Goal: Information Seeking & Learning: Check status

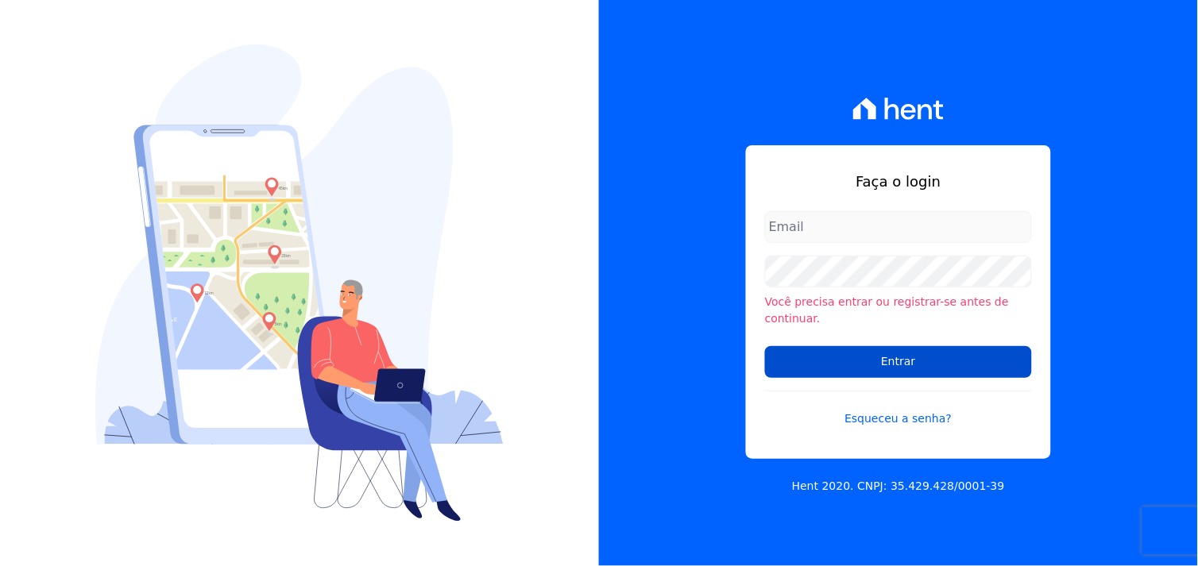
type input "[EMAIL_ADDRESS][DOMAIN_NAME]"
click at [900, 357] on input "Entrar" at bounding box center [898, 362] width 267 height 32
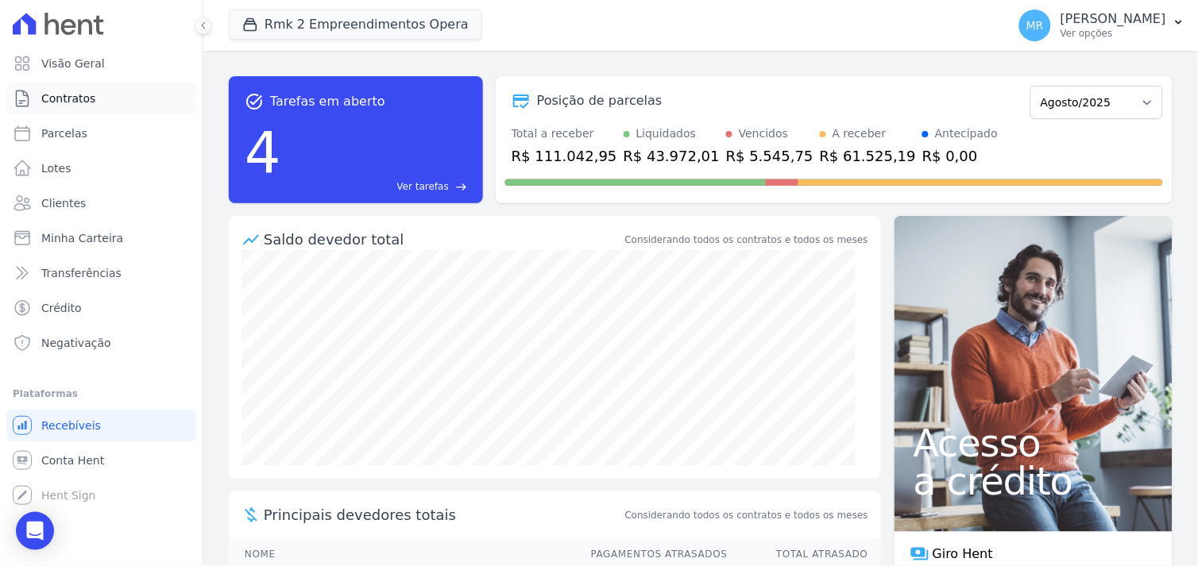
click at [59, 101] on span "Contratos" at bounding box center [68, 99] width 54 height 16
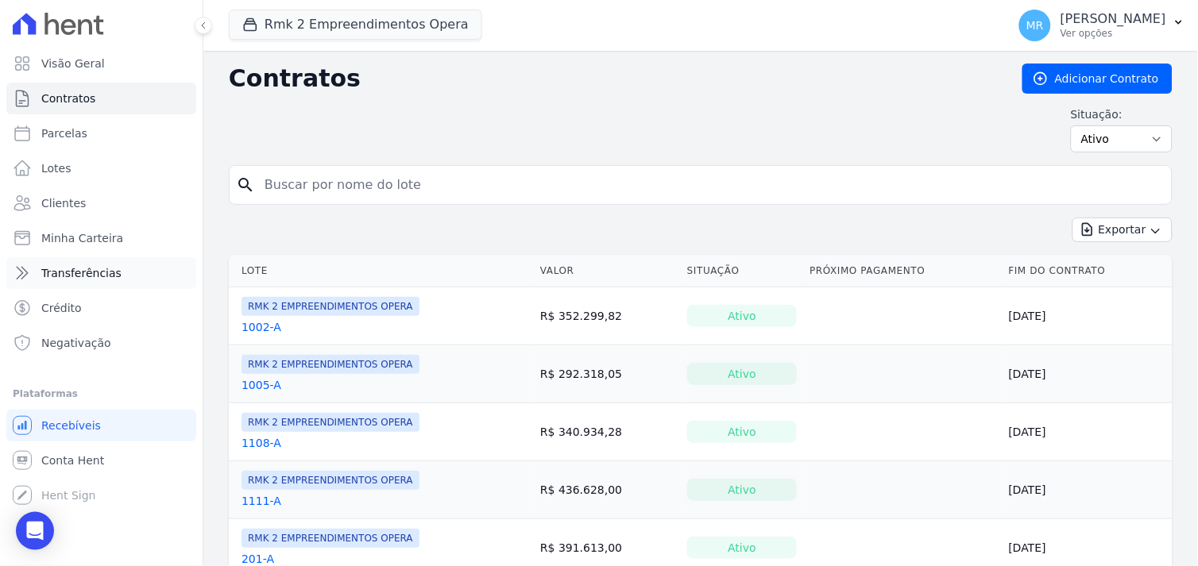
click at [85, 279] on span "Transferências" at bounding box center [81, 273] width 80 height 16
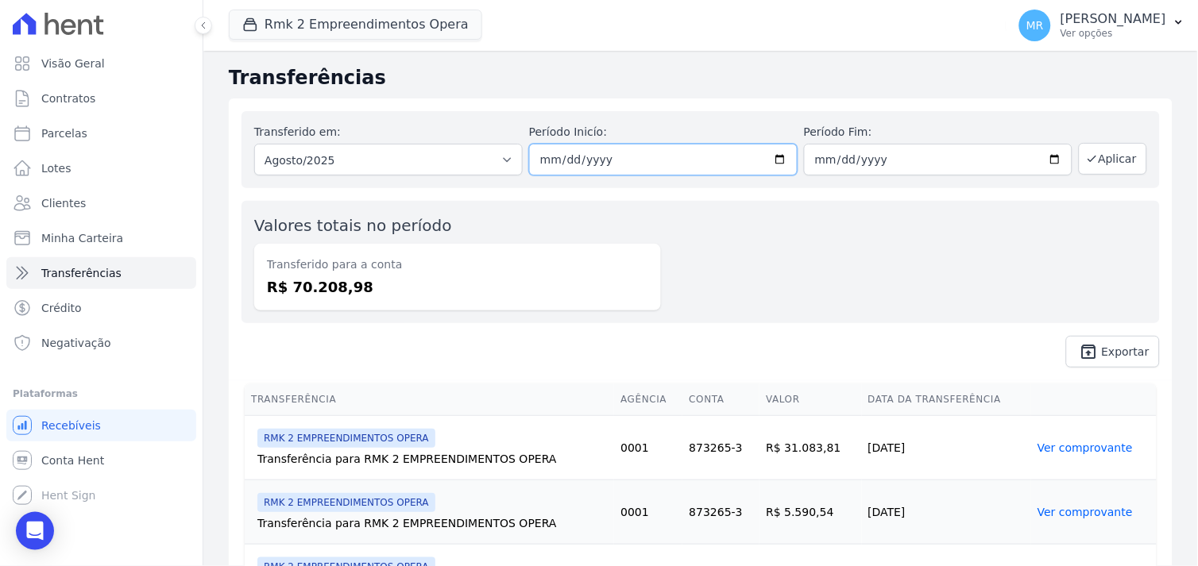
click at [774, 156] on input "2025-08-01" at bounding box center [663, 160] width 269 height 32
type input "2025-08-15"
drag, startPoint x: 1045, startPoint y: 153, endPoint x: 1034, endPoint y: 165, distance: 16.9
click at [1045, 154] on input "2025-08-31" at bounding box center [938, 160] width 269 height 32
type input "2025-08-18"
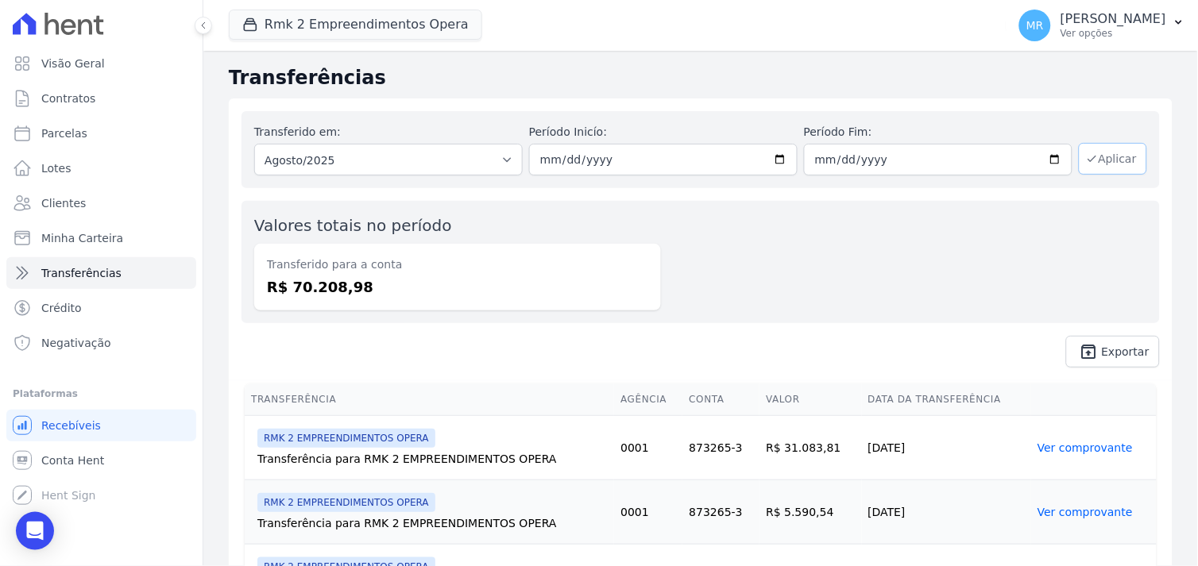
click at [1108, 146] on button "Aplicar" at bounding box center [1113, 159] width 68 height 32
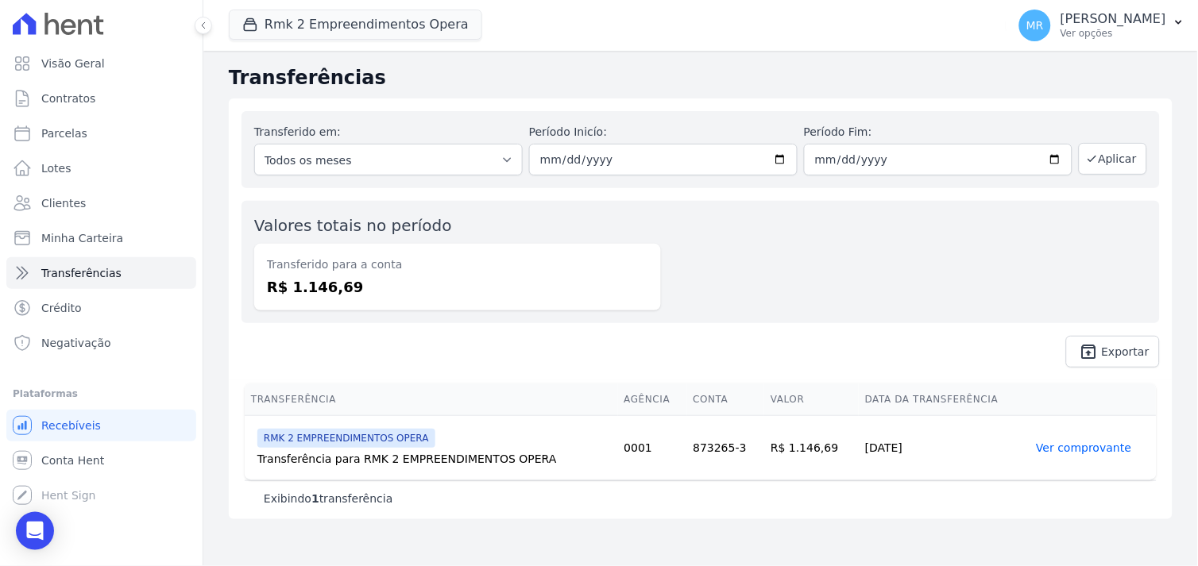
click at [1099, 446] on link "Ver comprovante" at bounding box center [1084, 448] width 95 height 13
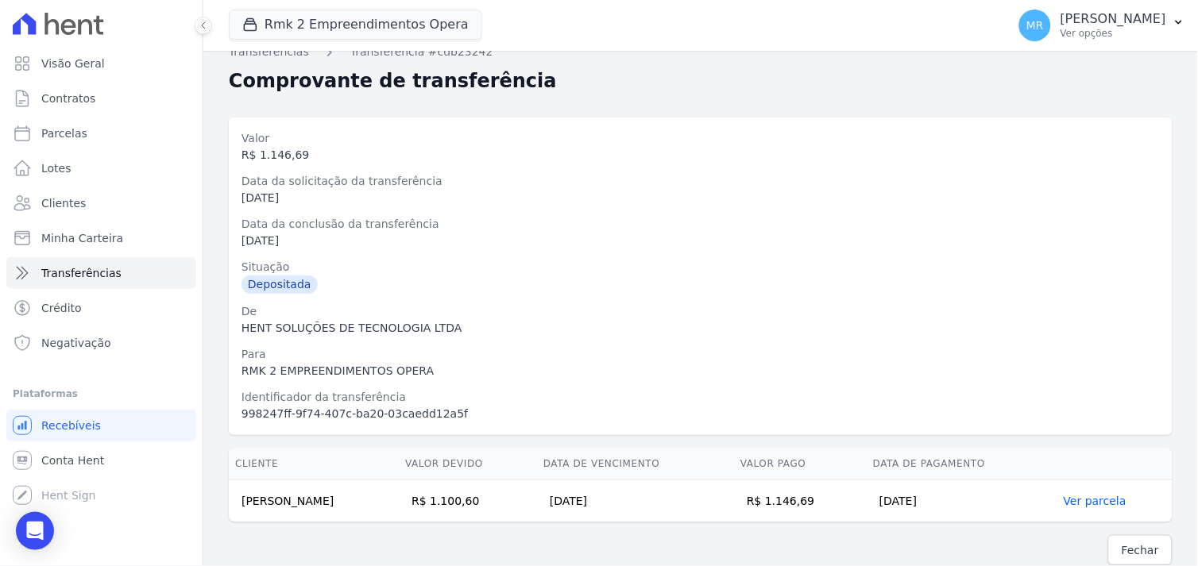
scroll to position [32, 0]
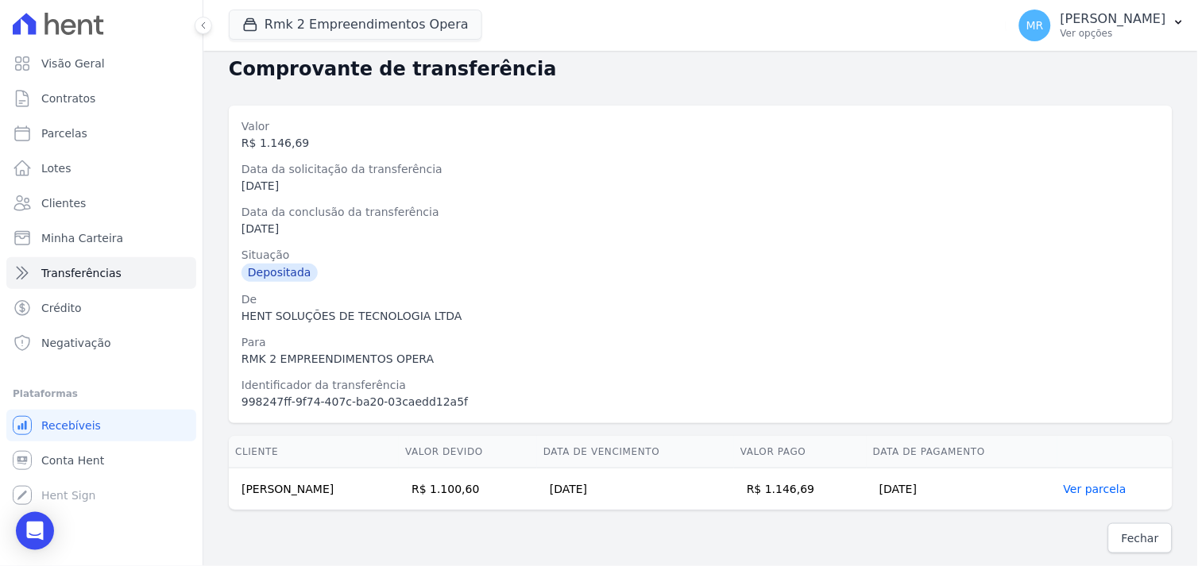
drag, startPoint x: 235, startPoint y: 489, endPoint x: 970, endPoint y: 493, distance: 734.9
click at [970, 493] on tr "RAFAEL RAMON PEREIRA R$ 1.100,60 10/06/2025 R$ 1.146,69 14/08/2025 Ver parcela" at bounding box center [701, 490] width 944 height 42
copy tr "RAFAEL RAMON PEREIRA R$ 1.100,60 10/06/2025 R$ 1.146,69 14/08/2025"
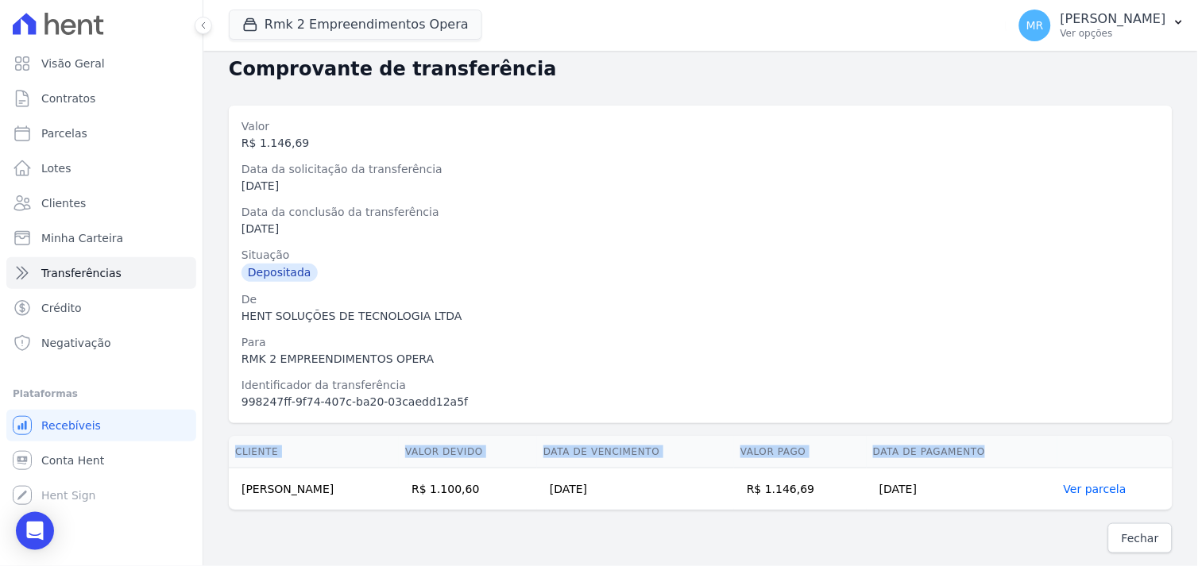
drag, startPoint x: 237, startPoint y: 451, endPoint x: 998, endPoint y: 450, distance: 761.1
click at [998, 450] on tr "Cliente Valor devido Data de Vencimento Valor pago Data de Pagamento" at bounding box center [701, 452] width 944 height 33
copy tr "Cliente Valor devido Data de Vencimento Valor pago Data de Pagamento"
click at [313, 27] on button "Rmk 2 Empreendimentos Opera" at bounding box center [355, 25] width 253 height 30
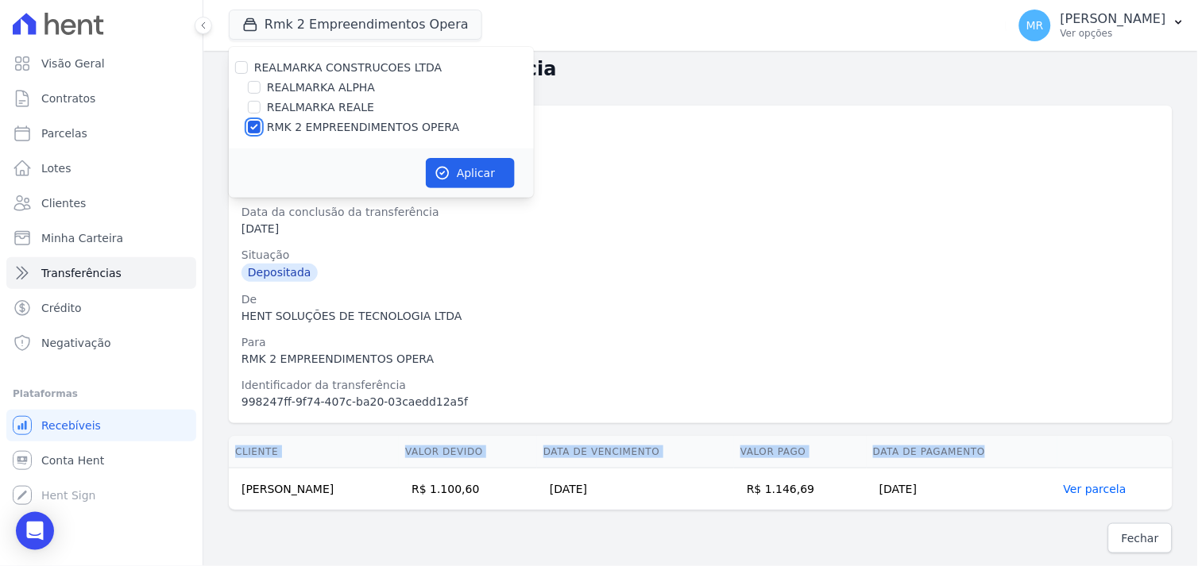
click at [253, 130] on input "RMK 2 EMPREENDIMENTOS OPERA" at bounding box center [254, 127] width 13 height 13
checkbox input "false"
click at [251, 110] on input "REALMARKA REALE" at bounding box center [254, 107] width 13 height 13
checkbox input "true"
click at [464, 169] on button "Aplicar" at bounding box center [470, 173] width 89 height 30
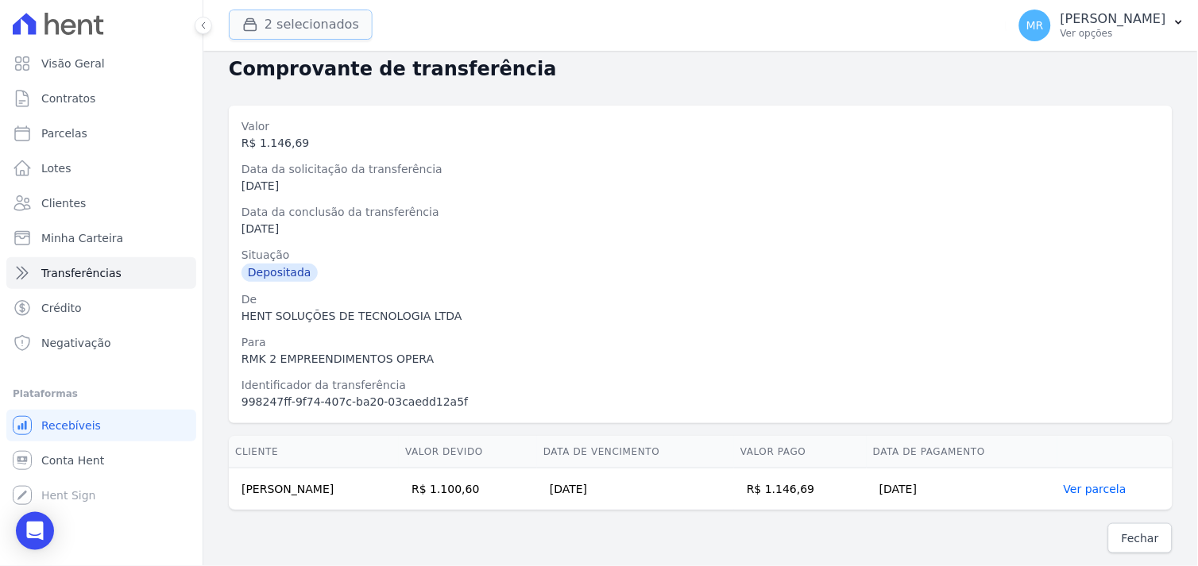
click at [288, 29] on button "2 selecionados" at bounding box center [301, 25] width 144 height 30
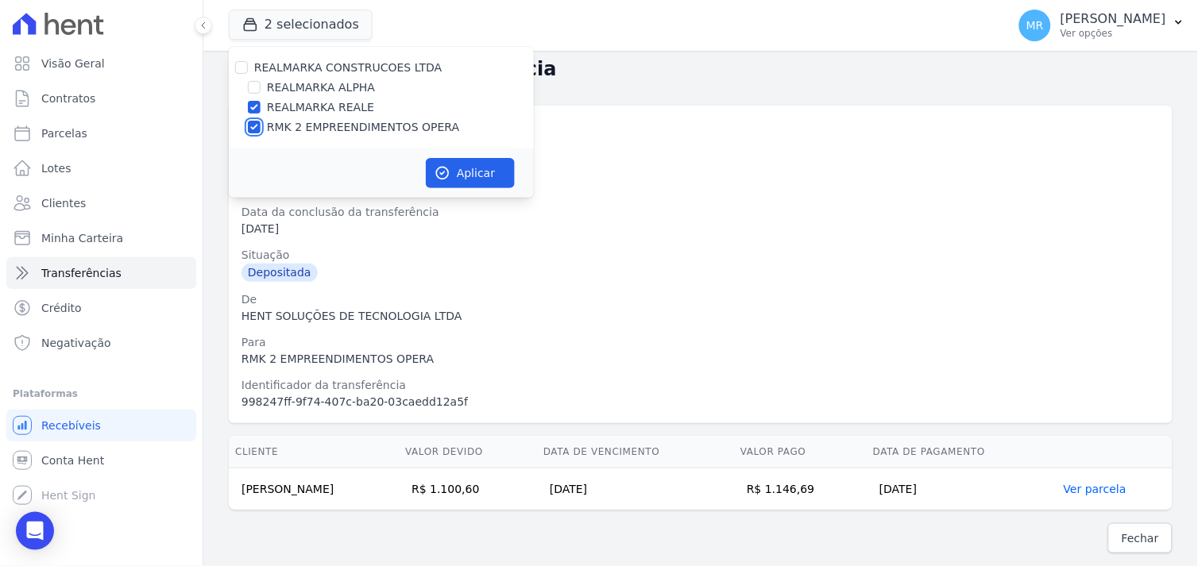
click at [256, 131] on input "RMK 2 EMPREENDIMENTOS OPERA" at bounding box center [254, 127] width 13 height 13
checkbox input "false"
click at [489, 171] on button "Aplicar" at bounding box center [470, 173] width 89 height 30
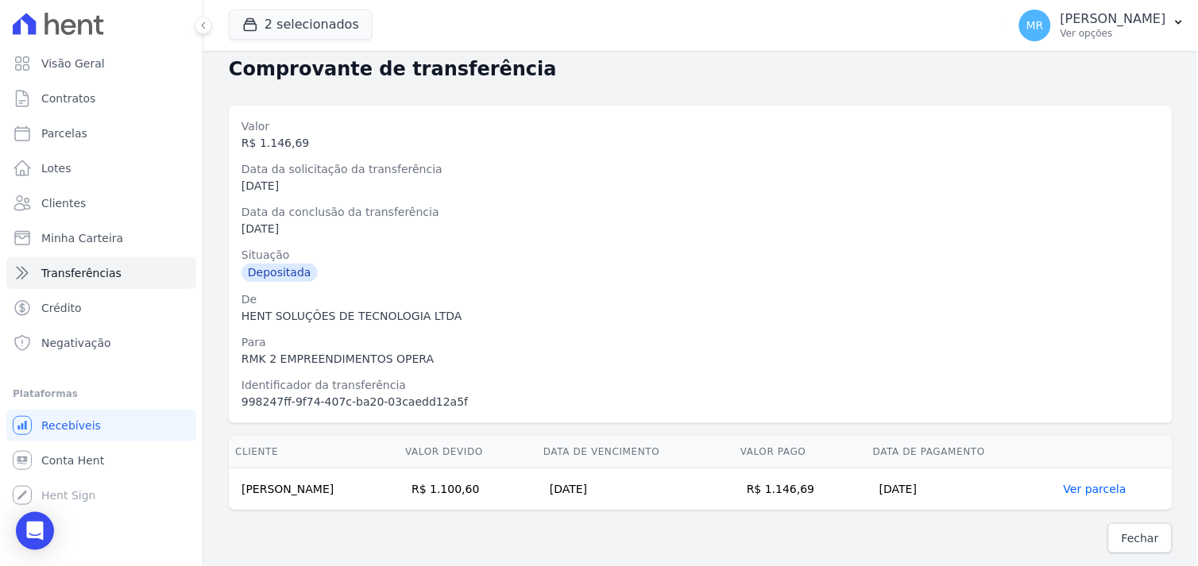
scroll to position [0, 0]
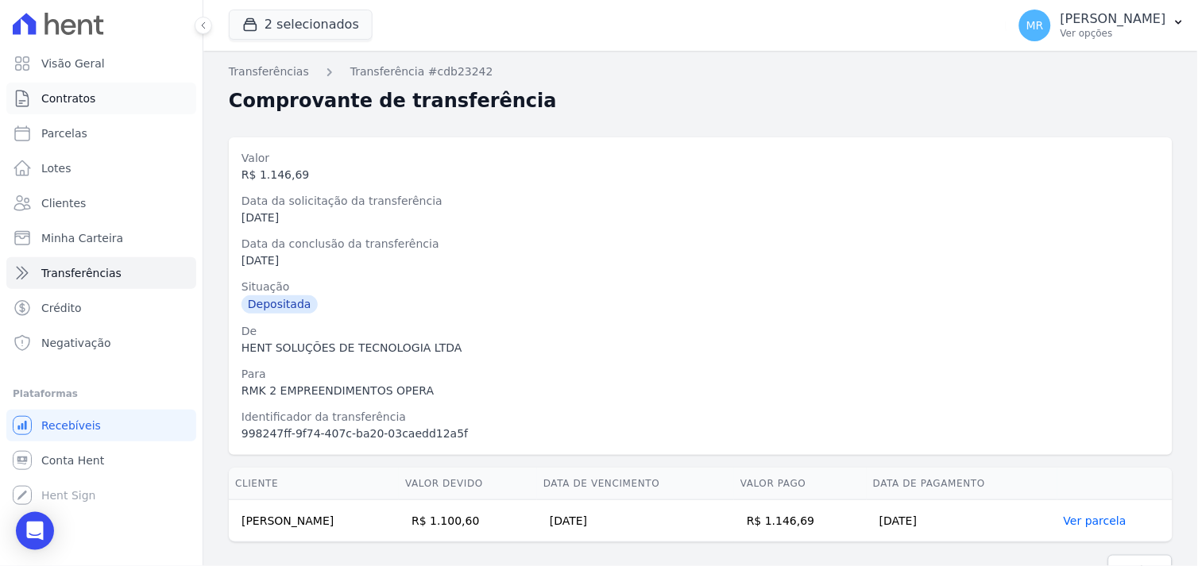
click at [74, 101] on span "Contratos" at bounding box center [68, 99] width 54 height 16
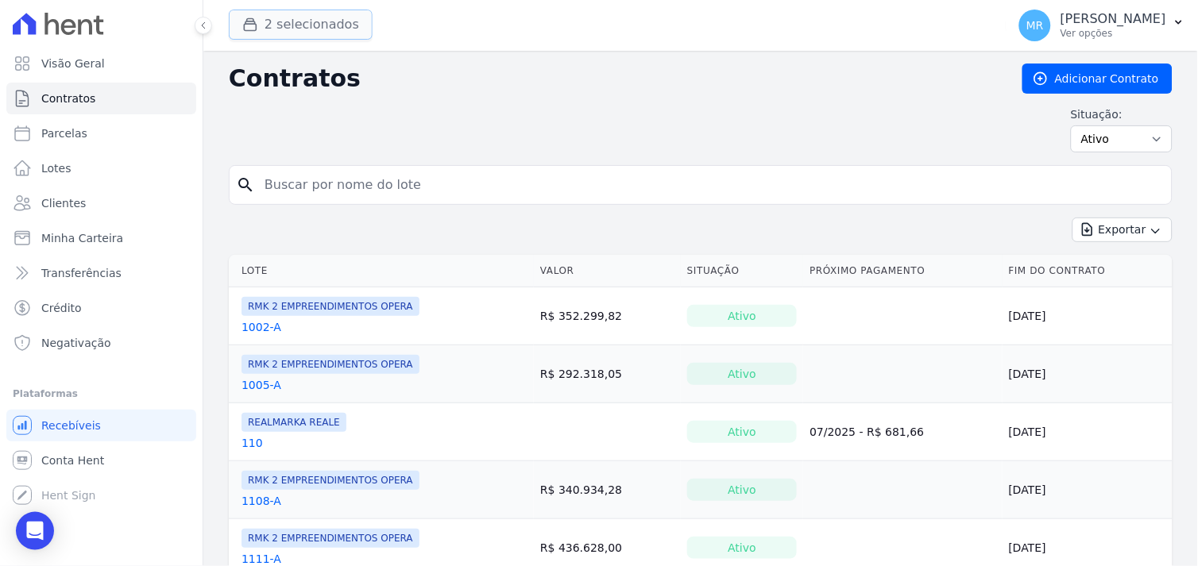
click at [286, 21] on button "2 selecionados" at bounding box center [301, 25] width 144 height 30
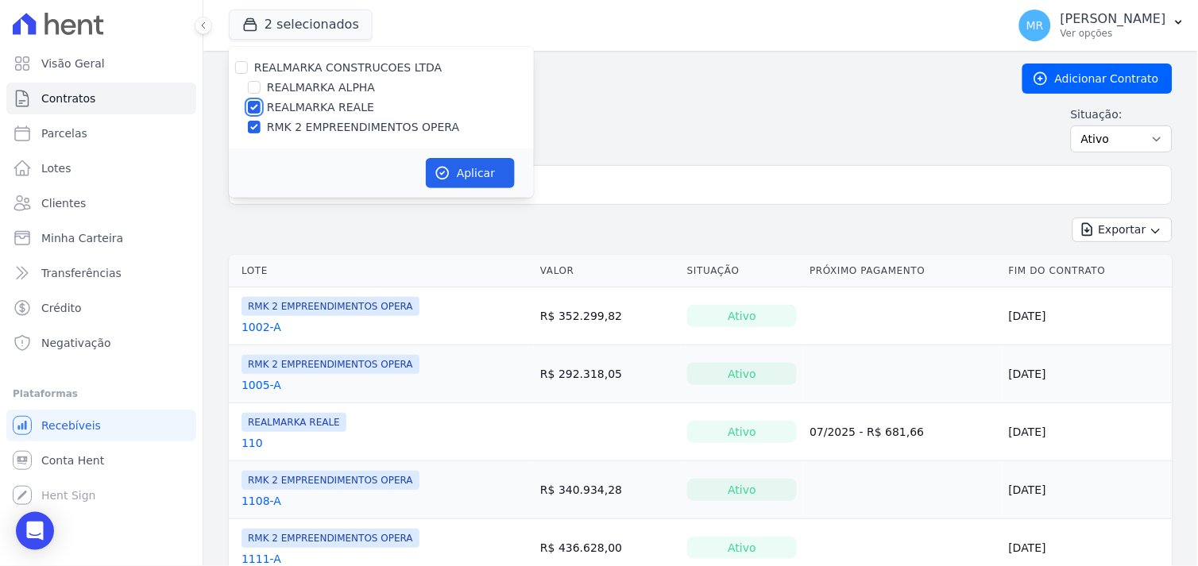
click at [250, 106] on input "REALMARKA REALE" at bounding box center [254, 107] width 13 height 13
checkbox input "false"
click at [463, 177] on button "Aplicar" at bounding box center [470, 173] width 89 height 30
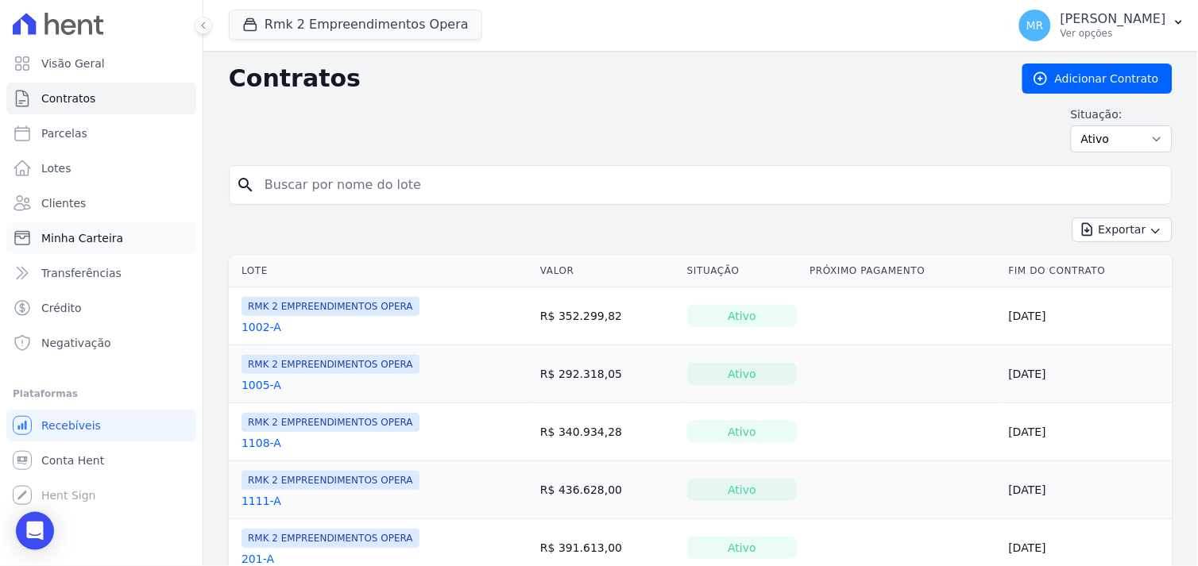
click at [60, 238] on span "Minha Carteira" at bounding box center [82, 238] width 82 height 16
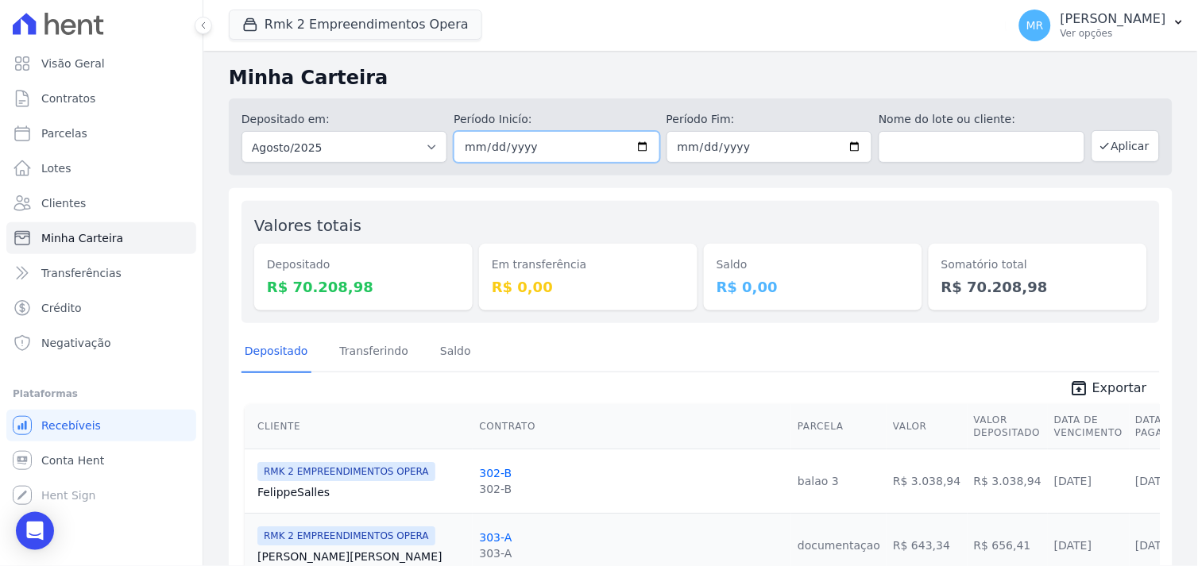
click at [639, 144] on input "2025-08-01" at bounding box center [557, 147] width 206 height 32
type input "2025-08-15"
click at [852, 148] on input "2025-08-31" at bounding box center [770, 147] width 206 height 32
type input "2025-08-18"
click at [1111, 145] on button "Aplicar" at bounding box center [1126, 146] width 68 height 32
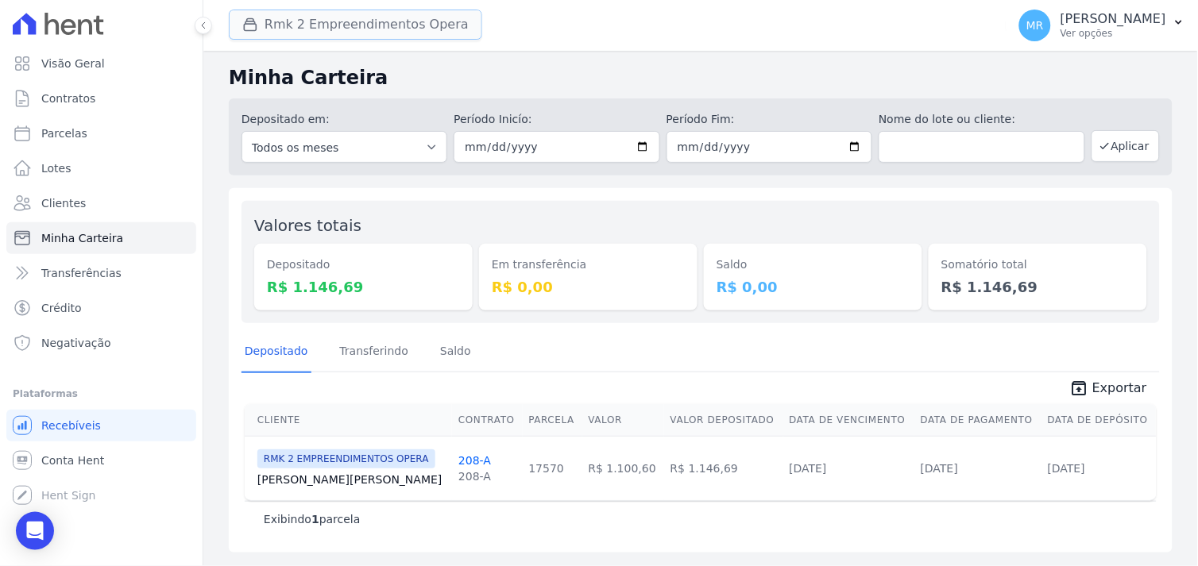
click at [414, 29] on button "Rmk 2 Empreendimentos Opera" at bounding box center [355, 25] width 253 height 30
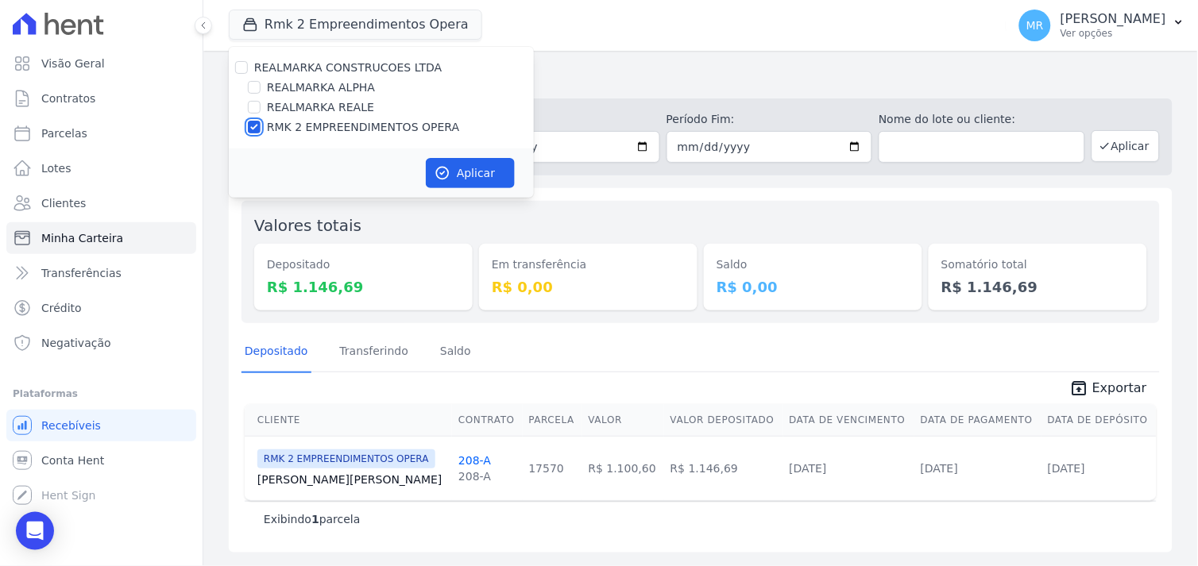
click at [255, 127] on input "RMK 2 EMPREENDIMENTOS OPERA" at bounding box center [254, 127] width 13 height 13
checkbox input "false"
click at [252, 104] on input "REALMARKA REALE" at bounding box center [254, 107] width 13 height 13
checkbox input "true"
click at [473, 173] on button "Aplicar" at bounding box center [470, 173] width 89 height 30
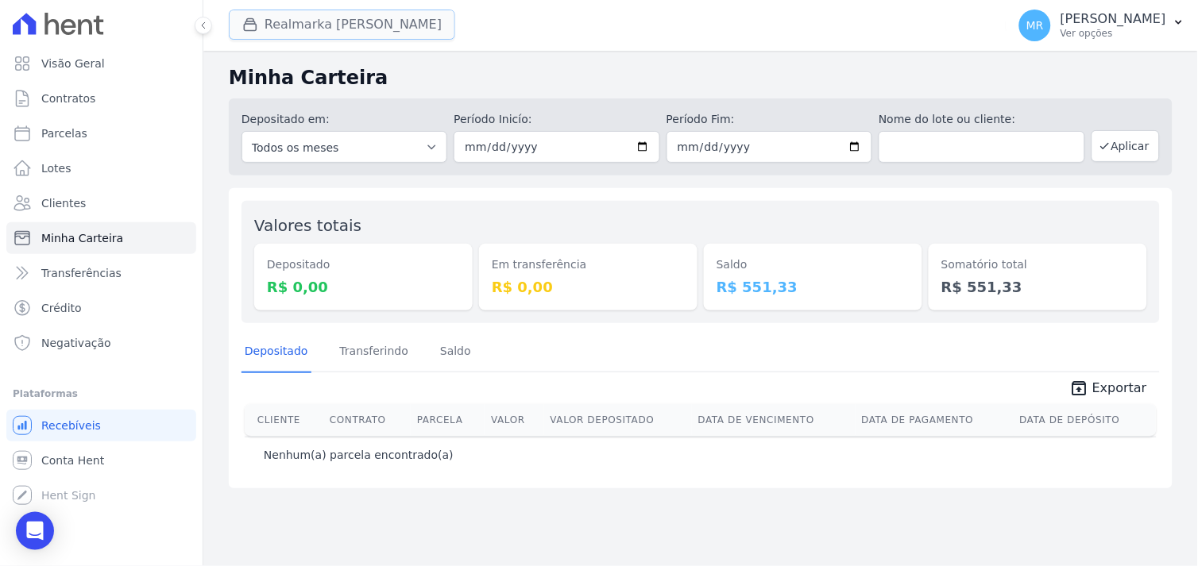
click at [323, 33] on button "Realmarka Reale" at bounding box center [342, 25] width 226 height 30
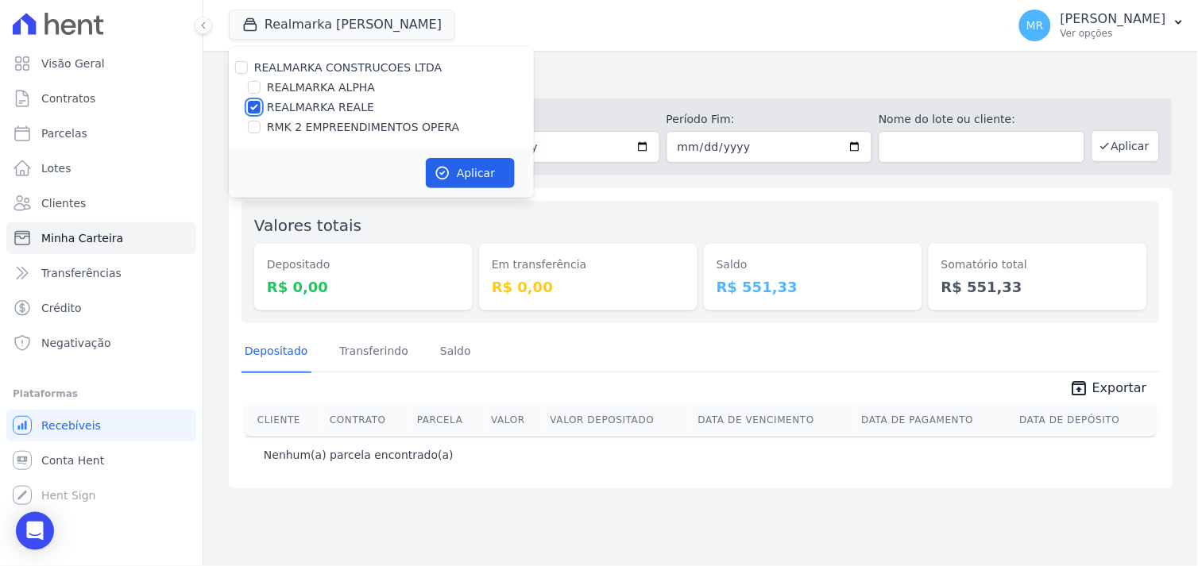
click at [257, 106] on input "REALMARKA REALE" at bounding box center [254, 107] width 13 height 13
checkbox input "false"
click at [254, 88] on input "REALMARKA ALPHA" at bounding box center [254, 87] width 13 height 13
checkbox input "true"
click at [466, 170] on button "Aplicar" at bounding box center [470, 173] width 89 height 30
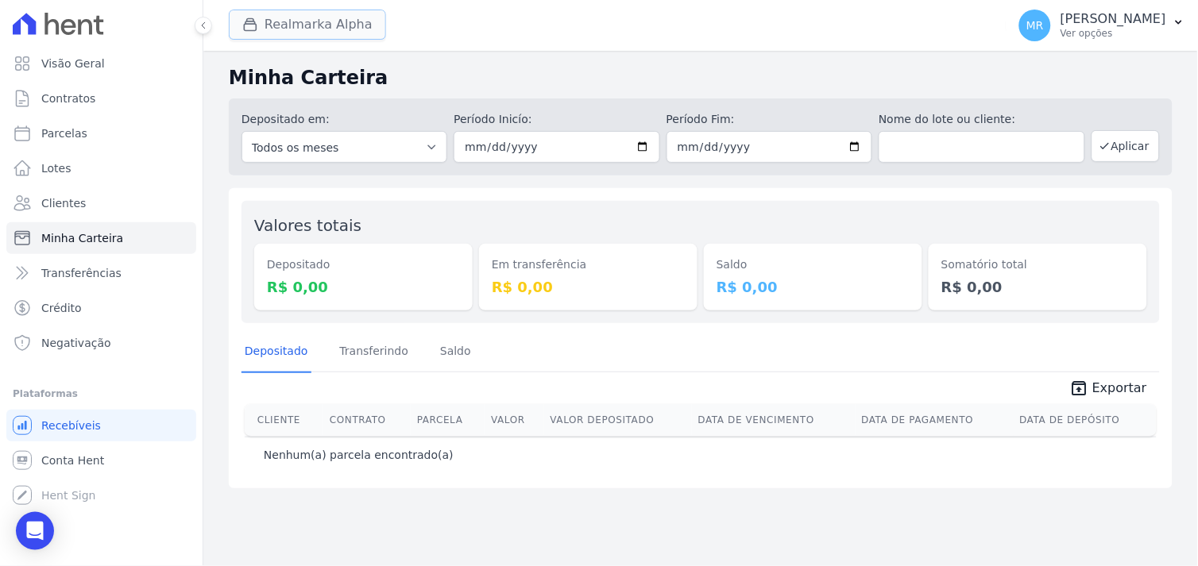
click at [314, 24] on button "Realmarka Alpha" at bounding box center [307, 25] width 157 height 30
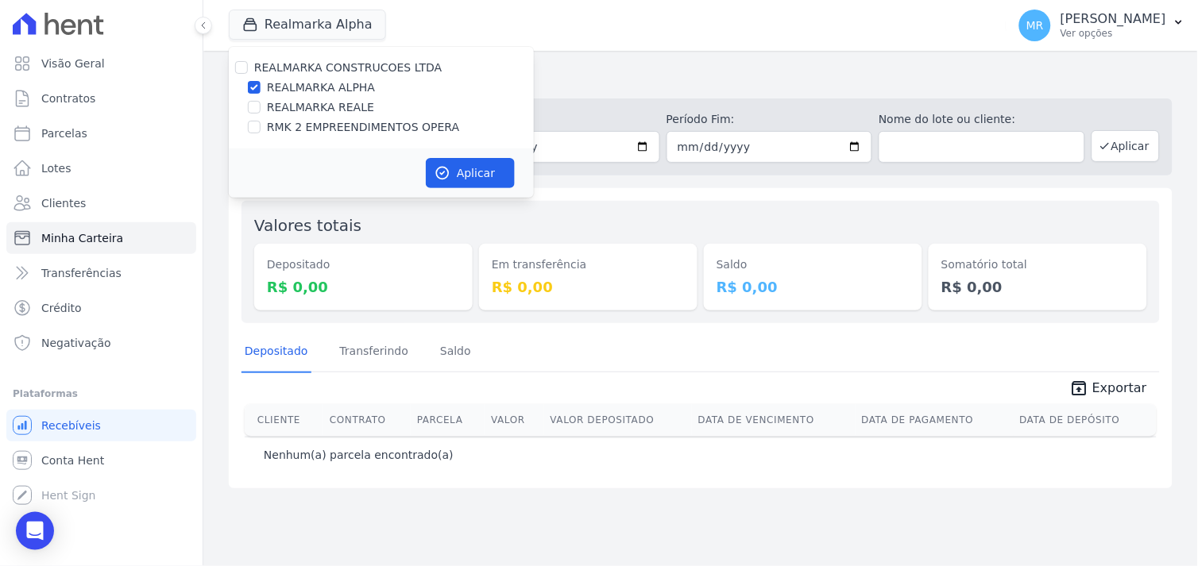
click at [265, 91] on div "REALMARKA ALPHA" at bounding box center [381, 87] width 305 height 17
click at [255, 89] on input "REALMARKA ALPHA" at bounding box center [254, 87] width 13 height 13
checkbox input "false"
click at [258, 129] on input "RMK 2 EMPREENDIMENTOS OPERA" at bounding box center [254, 127] width 13 height 13
checkbox input "true"
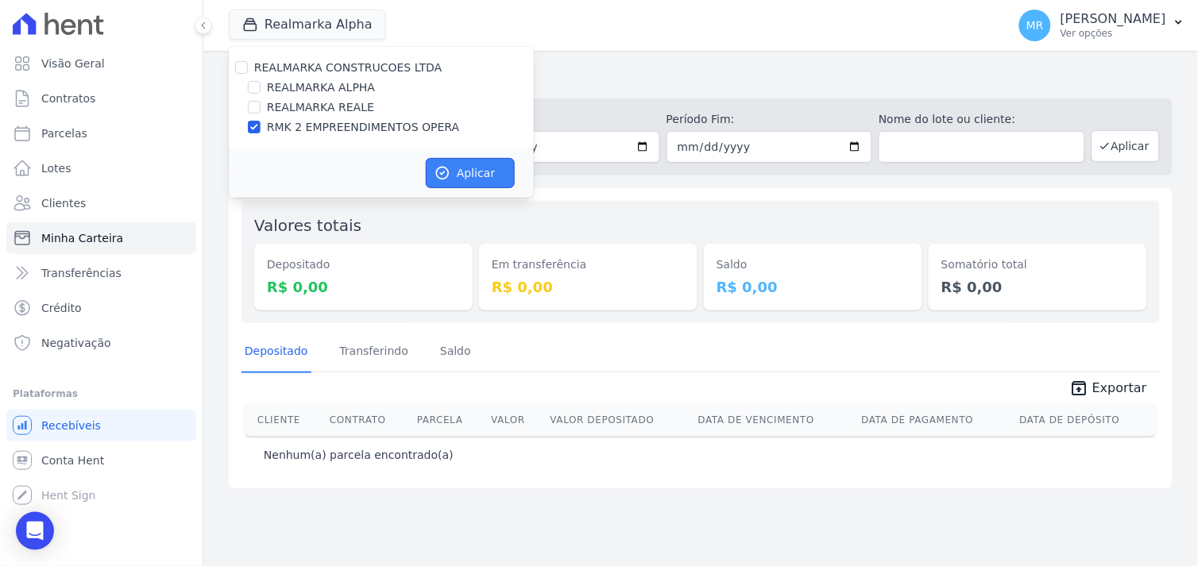
click at [462, 164] on button "Aplicar" at bounding box center [470, 173] width 89 height 30
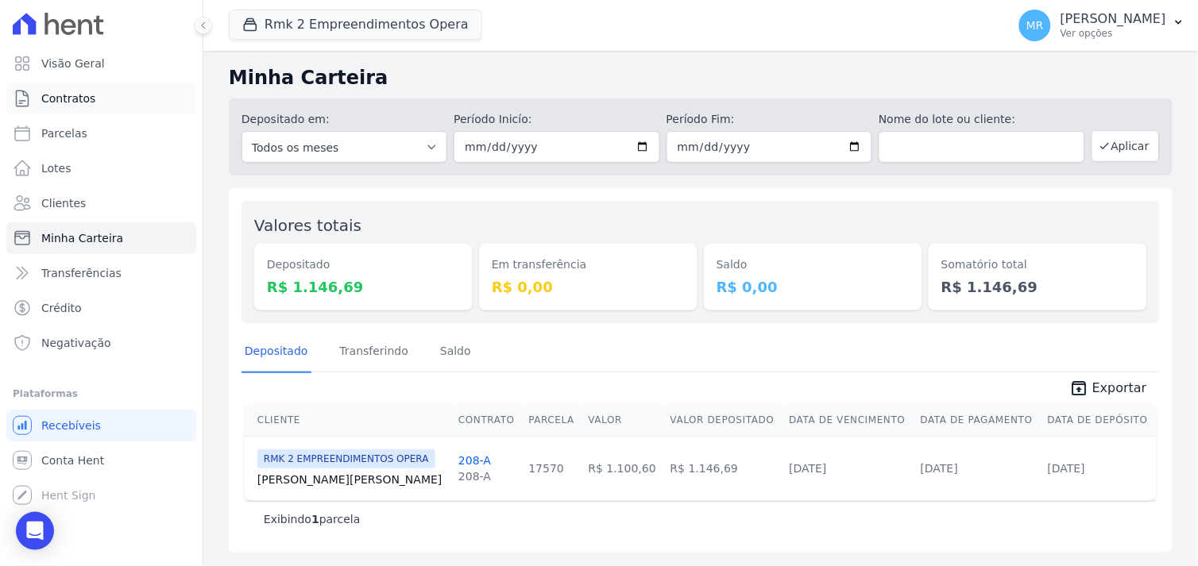
click at [80, 99] on span "Contratos" at bounding box center [68, 99] width 54 height 16
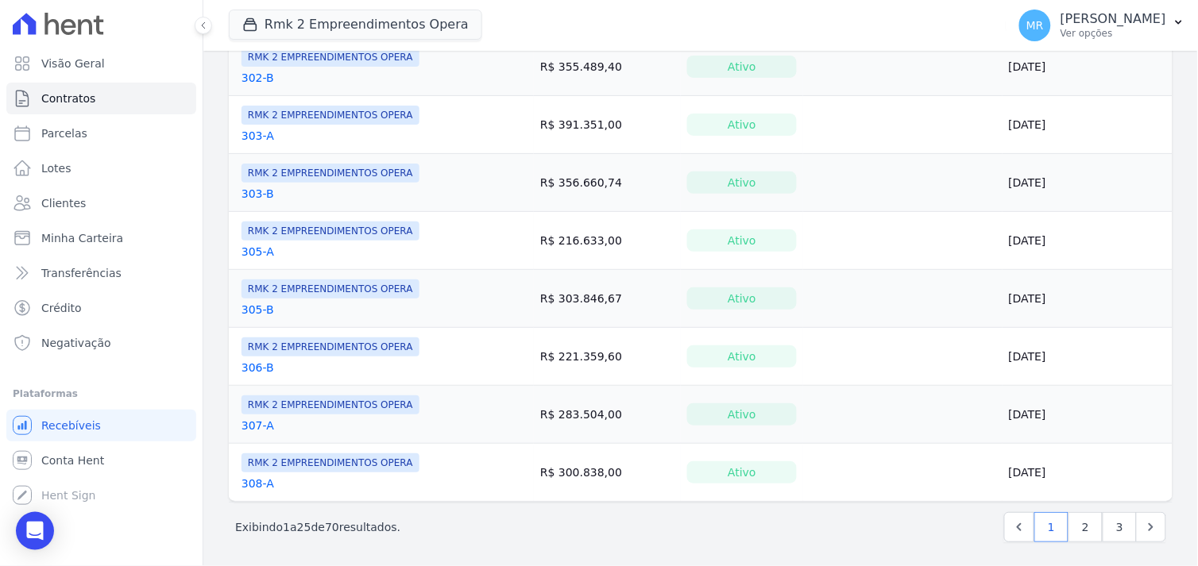
scroll to position [1242, 0]
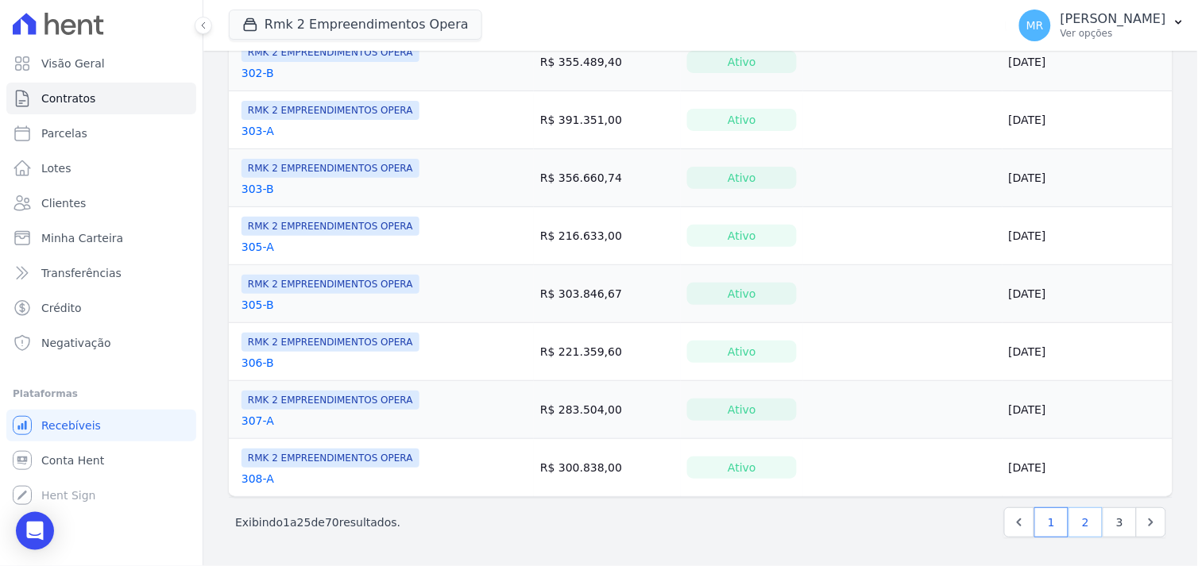
click at [1079, 523] on link "2" at bounding box center [1086, 523] width 34 height 30
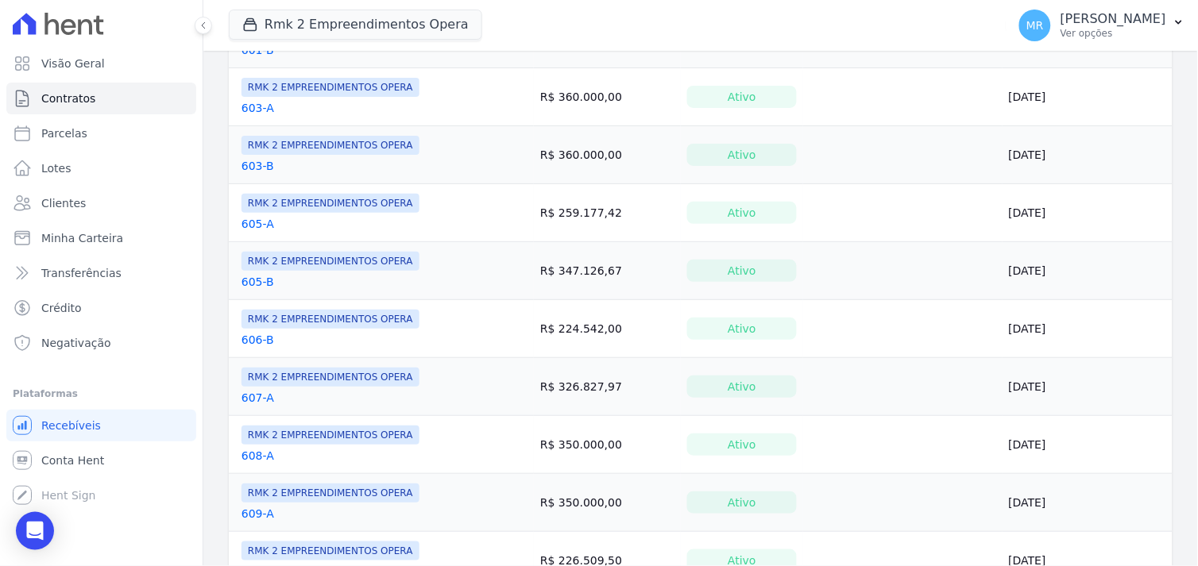
scroll to position [1235, 0]
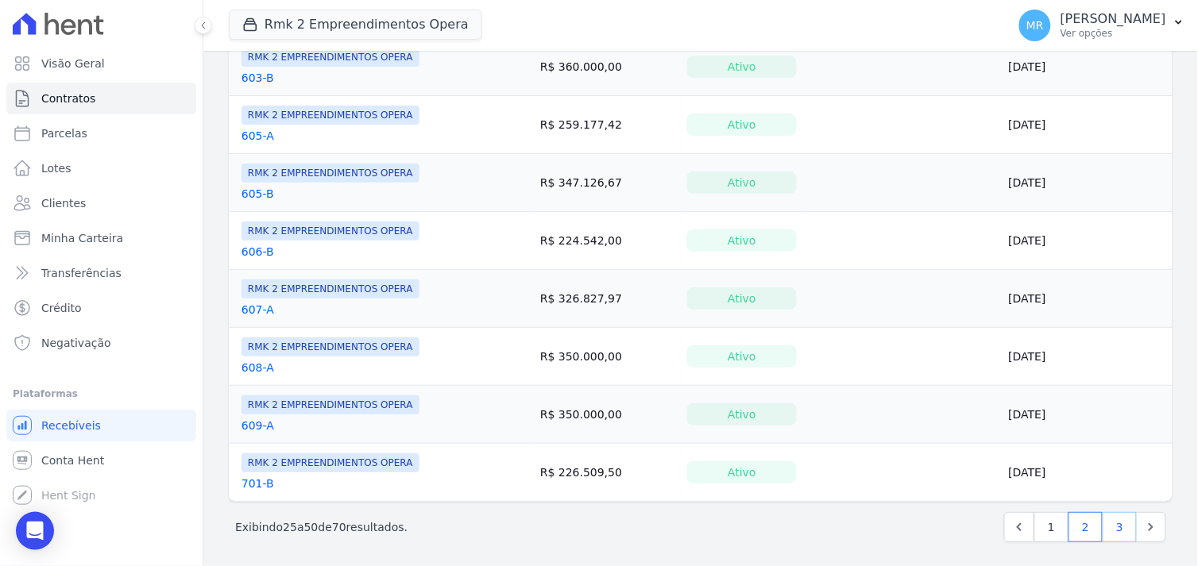
click at [1115, 531] on link "3" at bounding box center [1120, 527] width 34 height 30
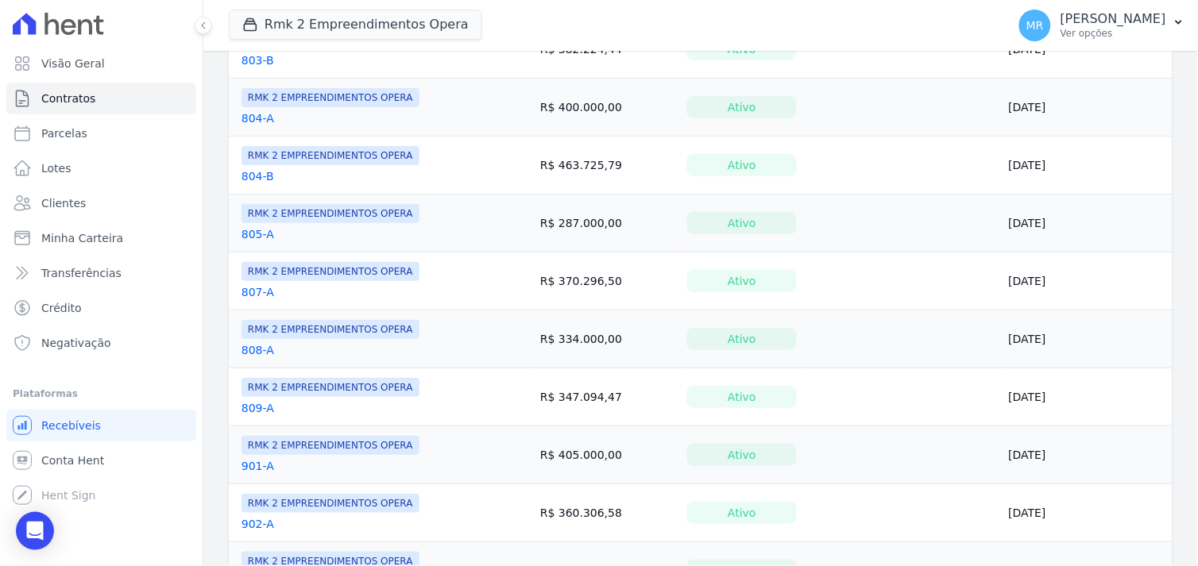
scroll to position [952, 0]
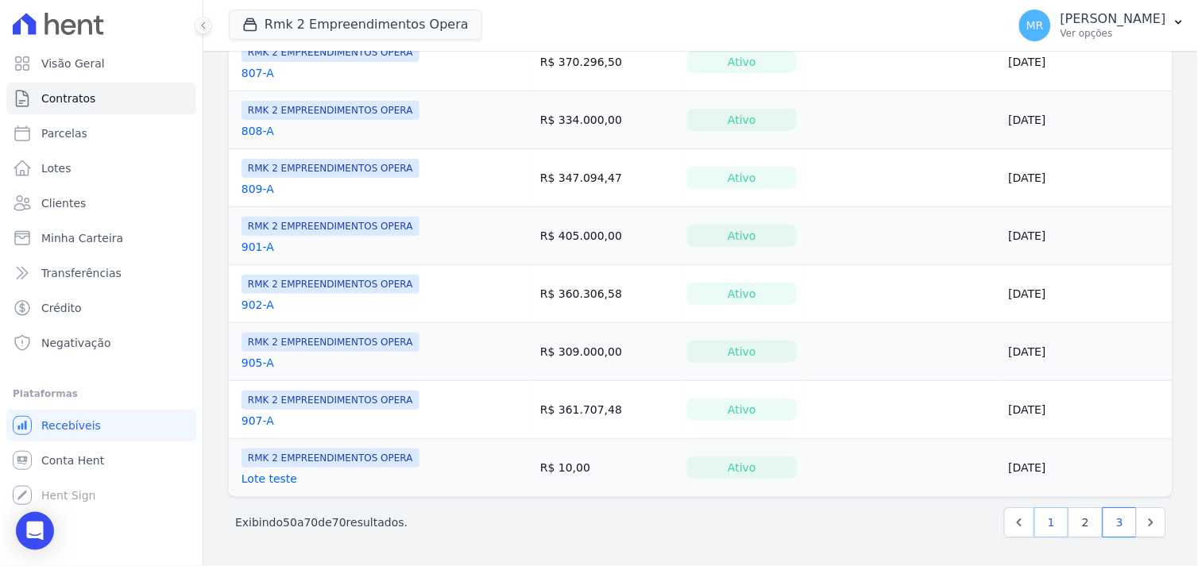
click at [1034, 524] on link "1" at bounding box center [1051, 523] width 34 height 30
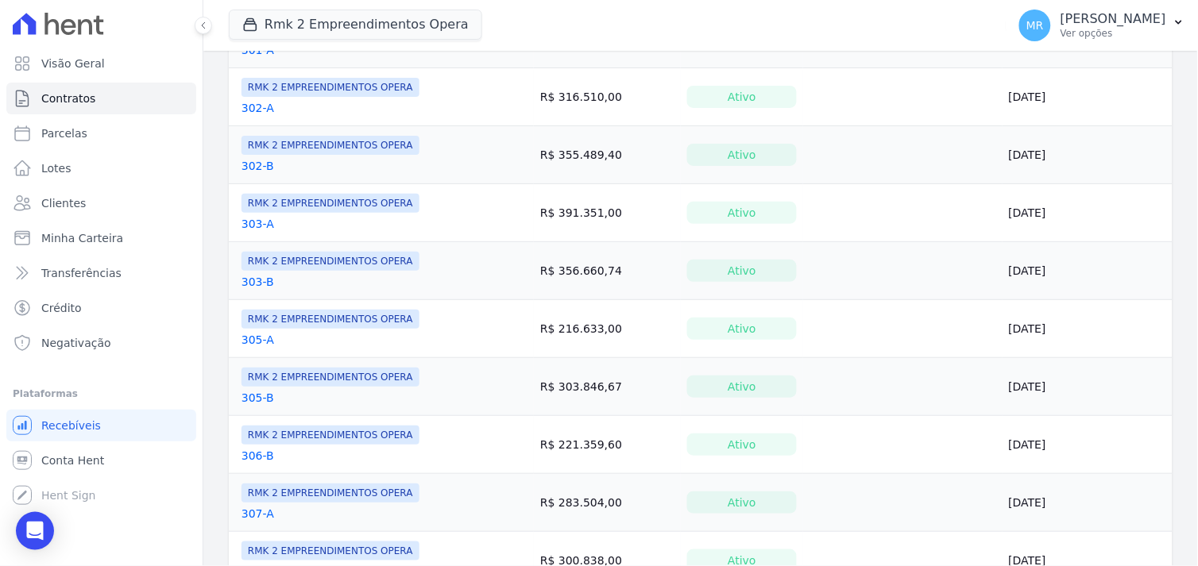
scroll to position [1235, 0]
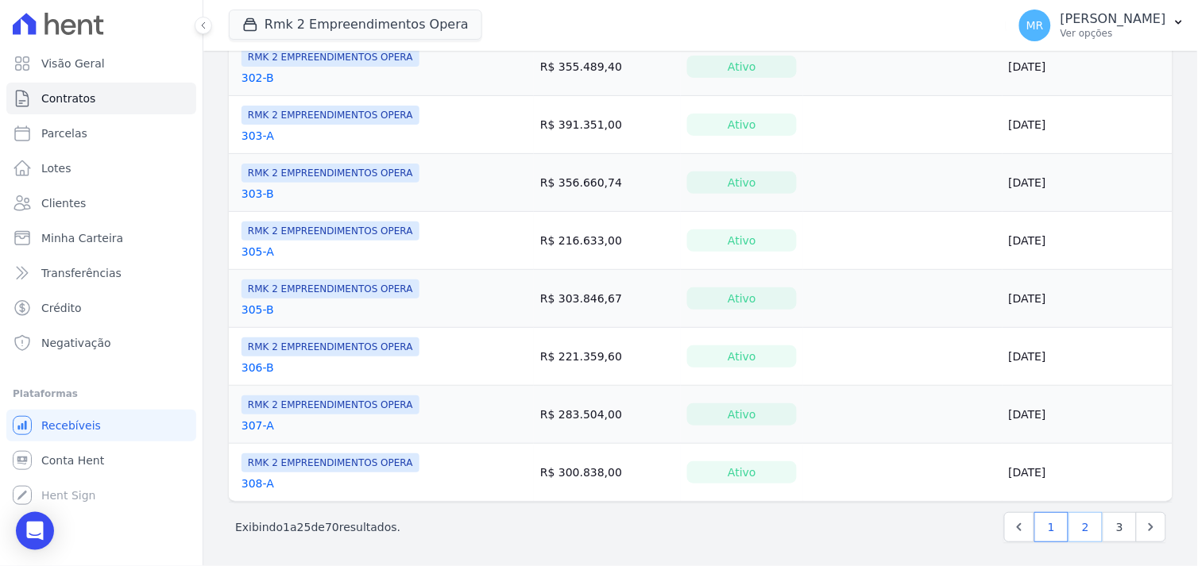
click at [1080, 528] on link "2" at bounding box center [1086, 527] width 34 height 30
